Goal: Check status: Check status

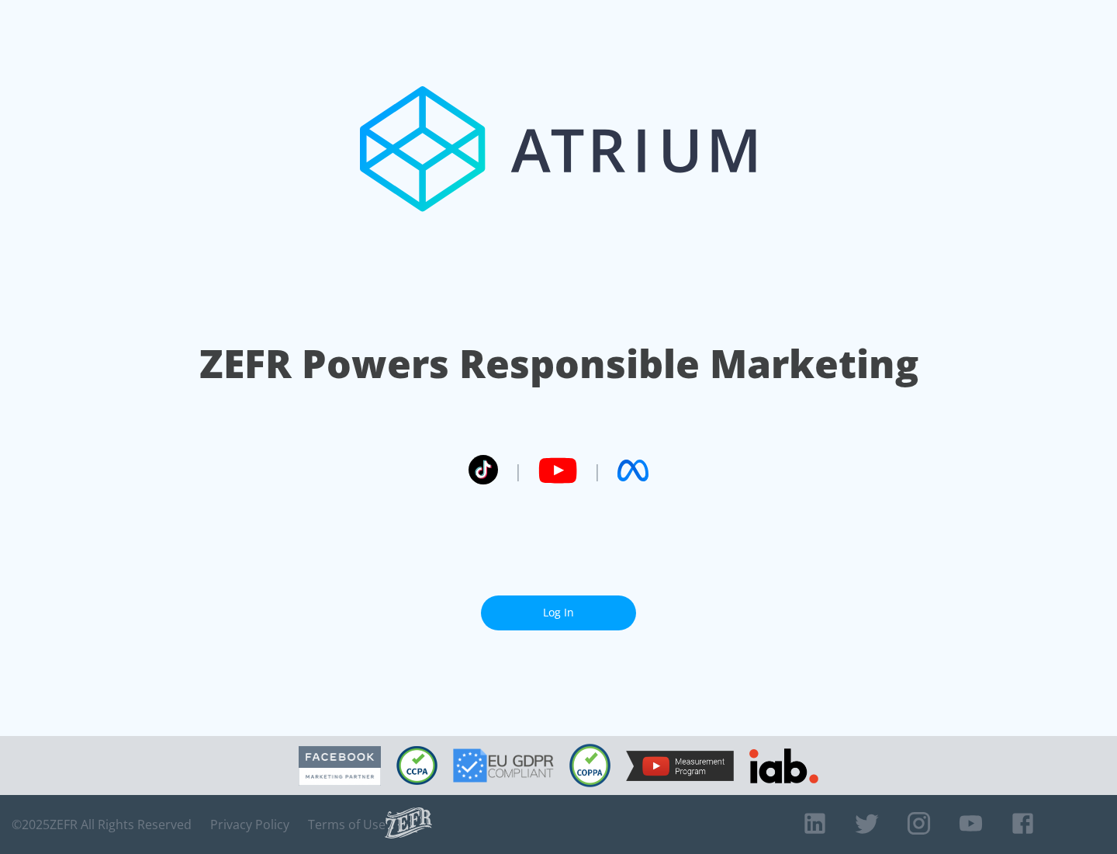
click at [559, 612] on link "Log In" at bounding box center [558, 612] width 155 height 35
